Goal: Task Accomplishment & Management: Manage account settings

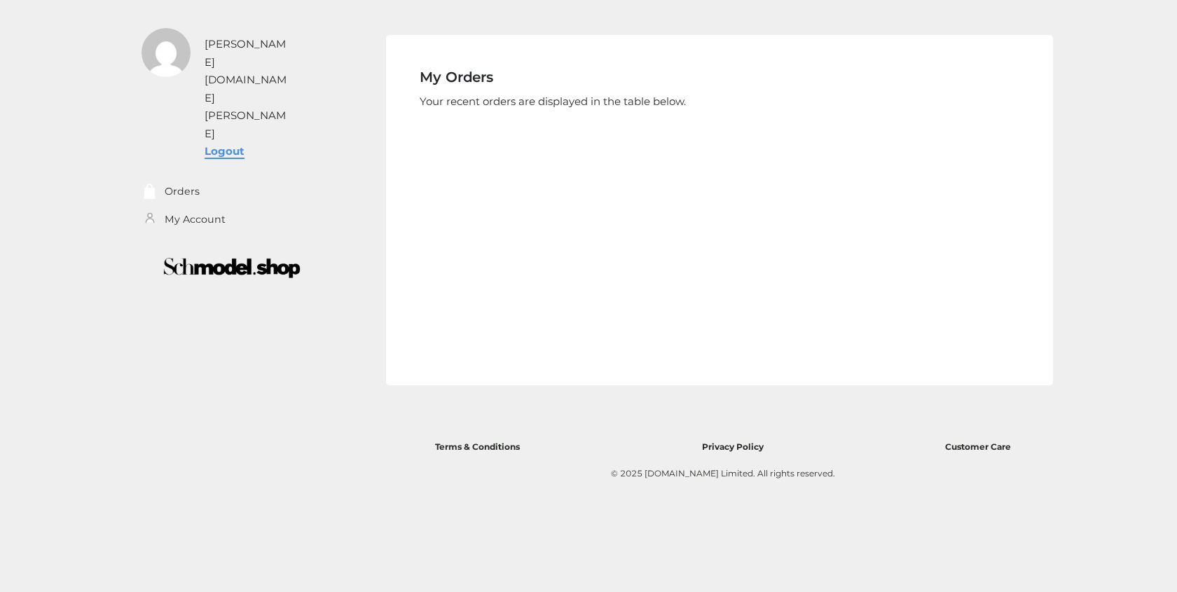
click at [225, 144] on link "Logout" at bounding box center [225, 150] width 40 height 13
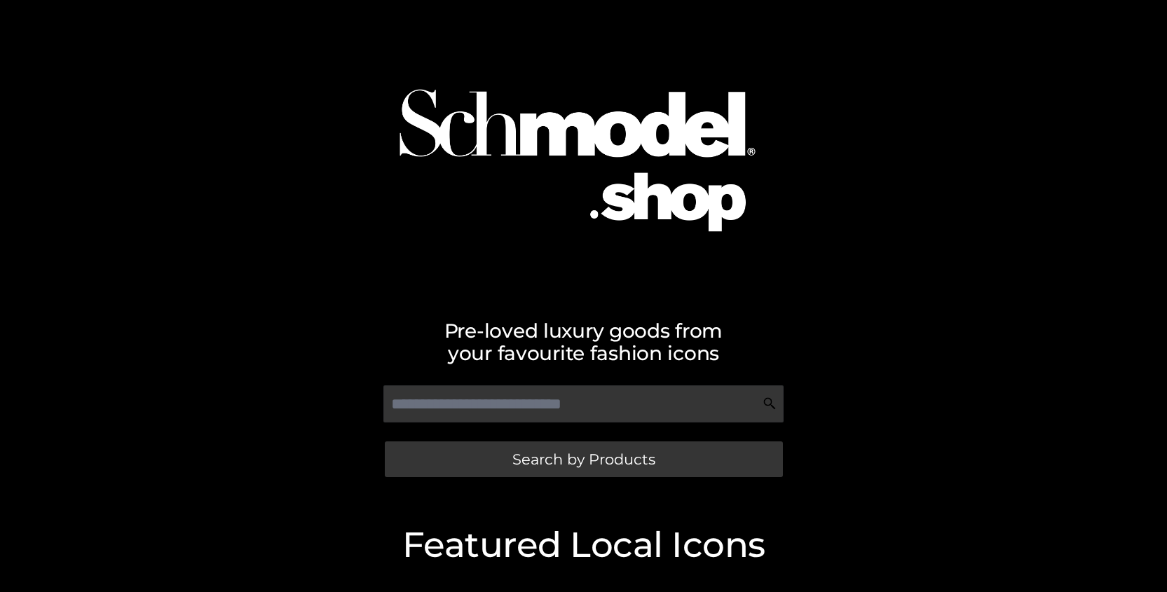
click at [41, 40] on div "Pre-loved luxury goods from your favourite fashion icons Search by Products" at bounding box center [583, 248] width 1167 height 496
